Goal: Task Accomplishment & Management: Complete application form

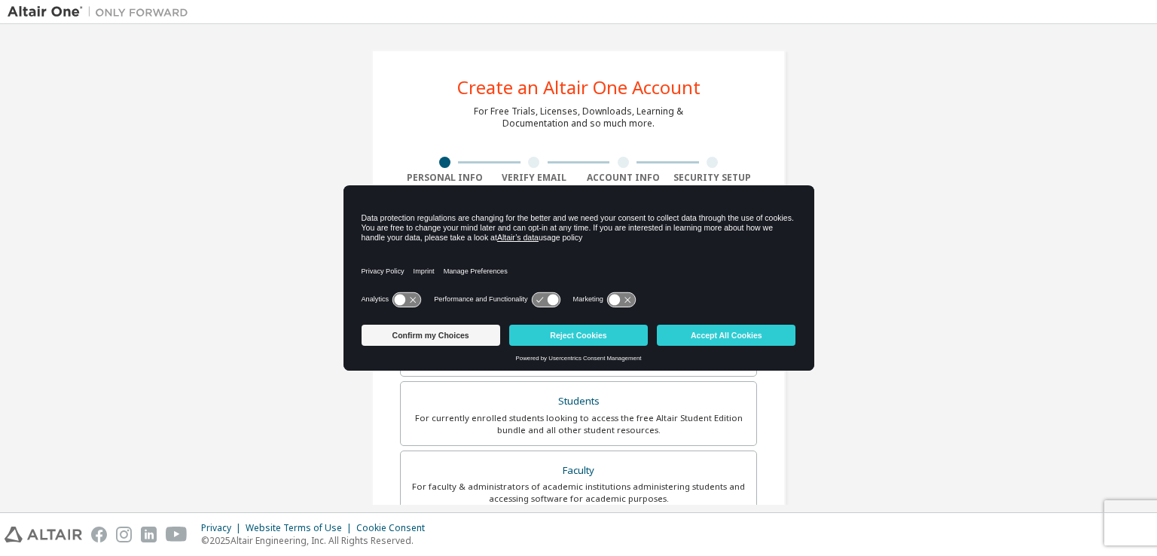
click at [524, 341] on button "Reject Cookies" at bounding box center [578, 335] width 139 height 21
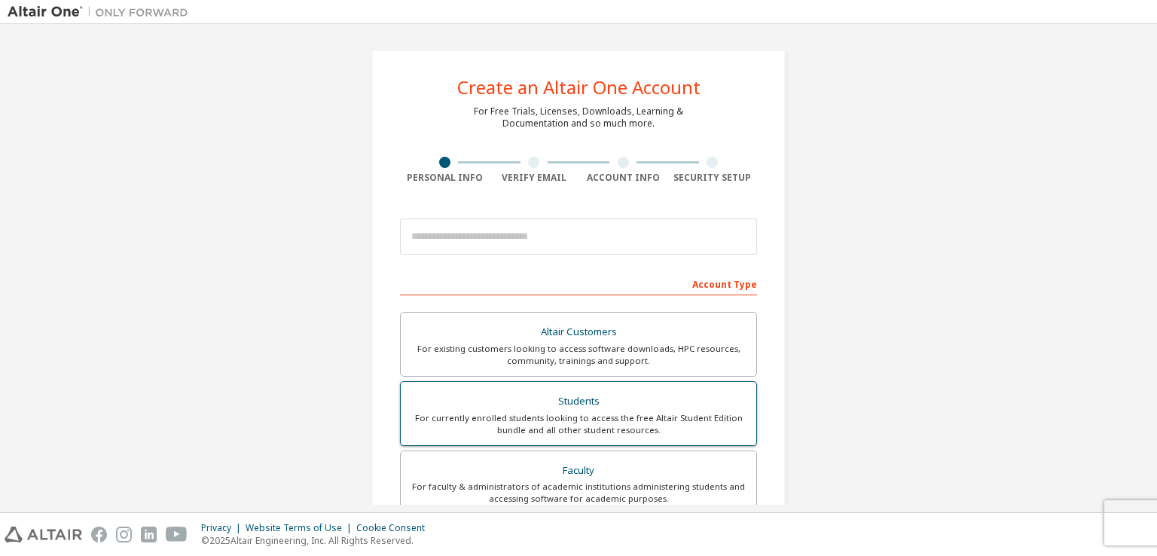
click at [475, 399] on div "Students" at bounding box center [579, 401] width 338 height 21
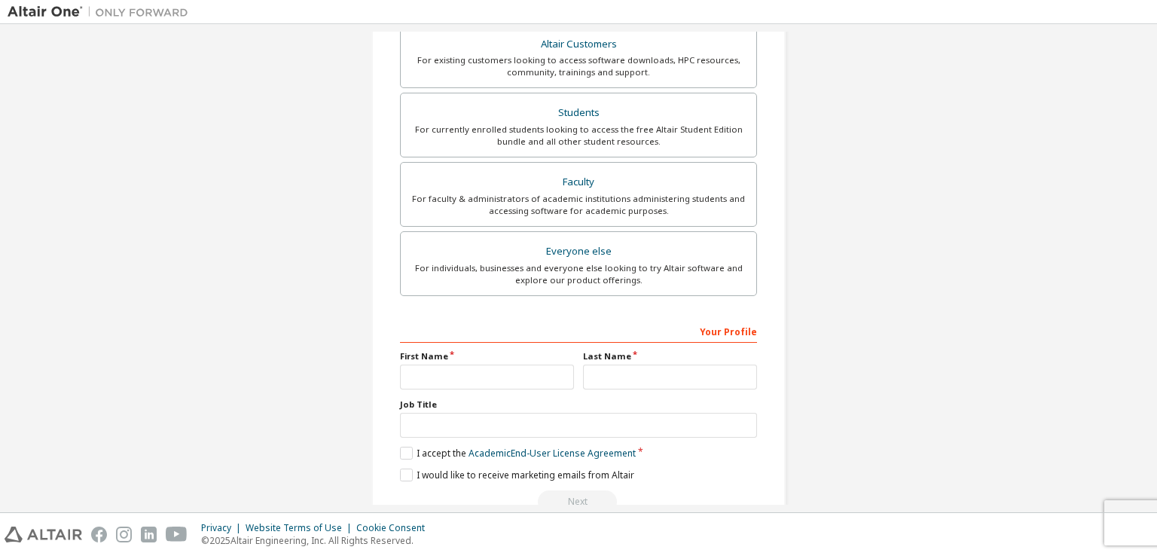
scroll to position [361, 0]
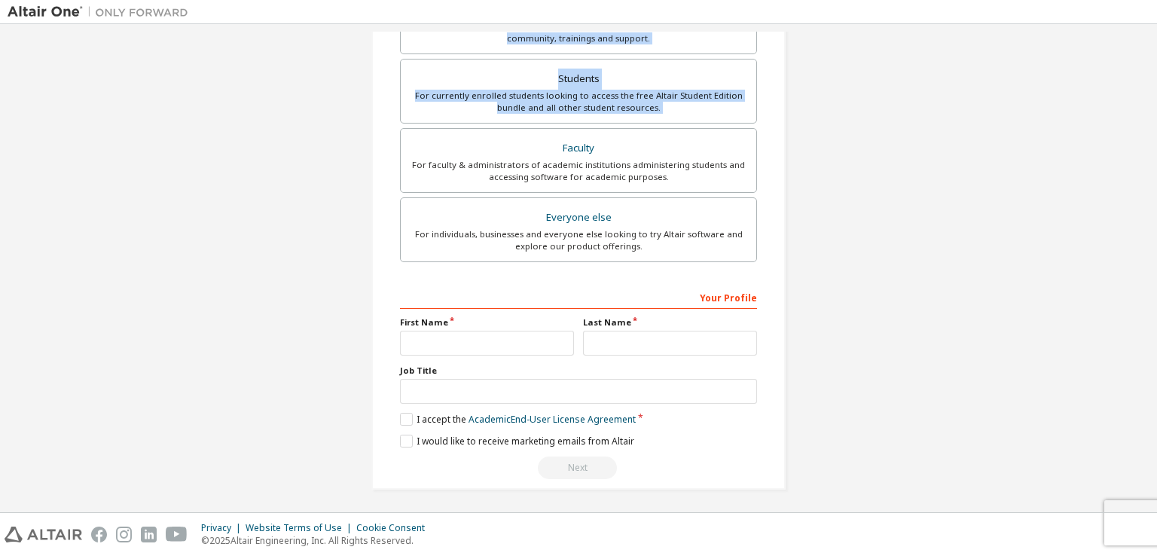
drag, startPoint x: 377, startPoint y: 140, endPoint x: 182, endPoint y: 31, distance: 223.7
click at [182, 31] on div "Create an Altair One Account For Free Trials, Licenses, Downloads, Learning & D…" at bounding box center [578, 268] width 1157 height 488
